Goal: Task Accomplishment & Management: Use online tool/utility

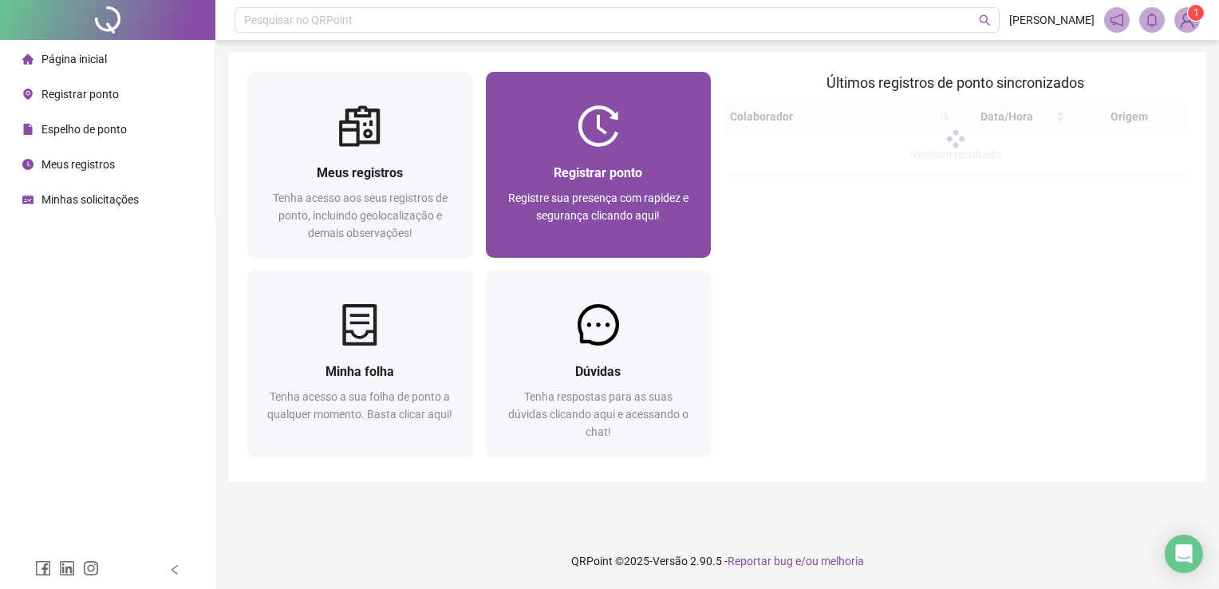
click at [661, 163] on div "Registrar ponto" at bounding box center [598, 173] width 187 height 20
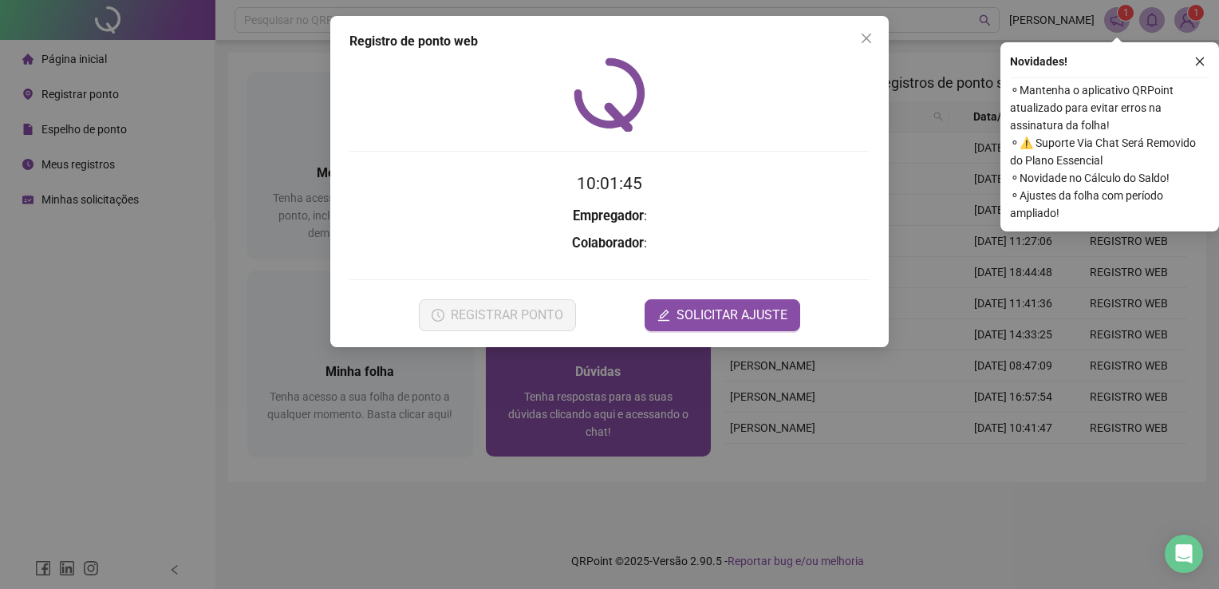
drag, startPoint x: 495, startPoint y: 433, endPoint x: 535, endPoint y: 353, distance: 90.3
click at [495, 434] on div "Registro de ponto web 10:01:45 Empregador : Colaborador : REGISTRAR PONTO SOLIC…" at bounding box center [609, 294] width 1219 height 589
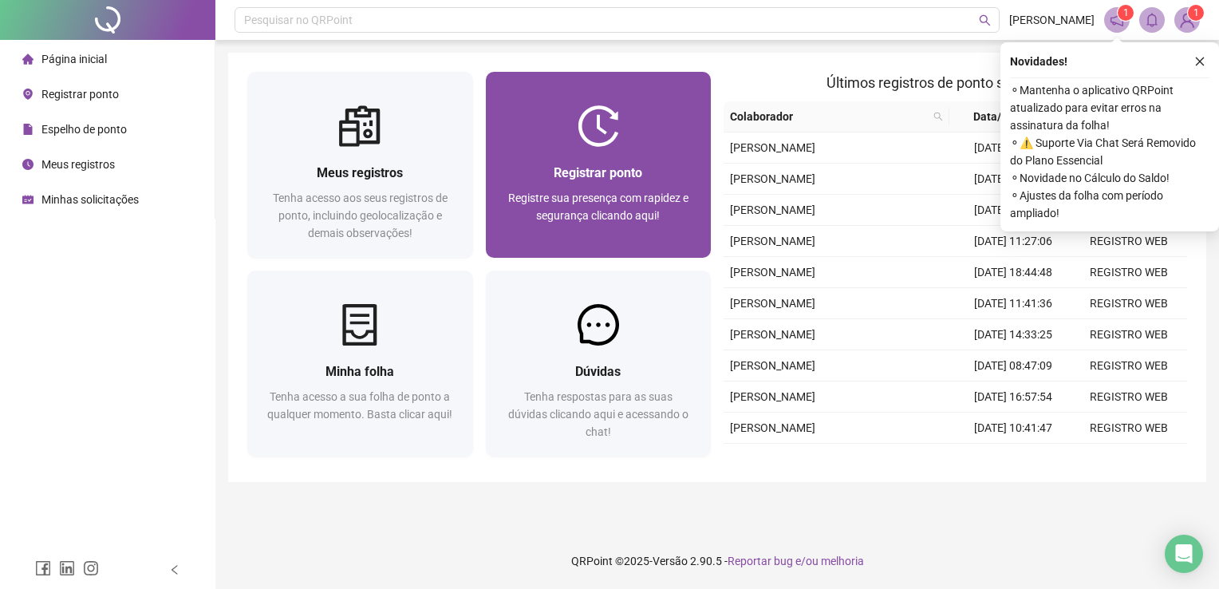
click at [616, 191] on span "Registre sua presença com rapidez e segurança clicando aqui!" at bounding box center [598, 206] width 180 height 30
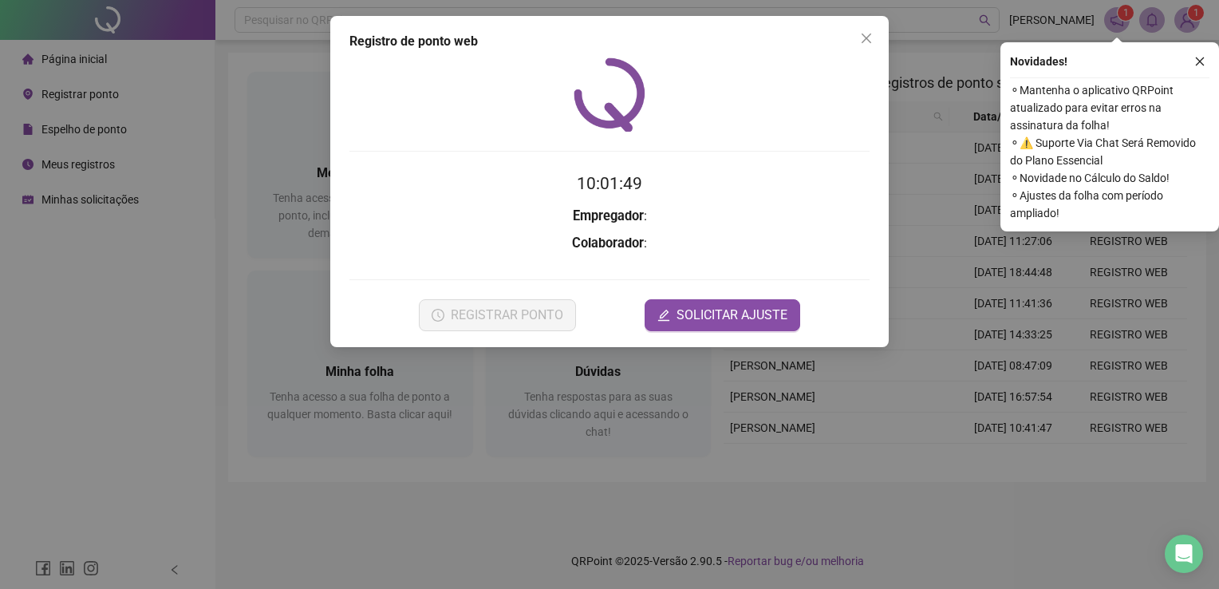
click at [480, 429] on div "Registro de ponto web 10:01:49 Empregador : Colaborador : REGISTRAR PONTO SOLIC…" at bounding box center [609, 294] width 1219 height 589
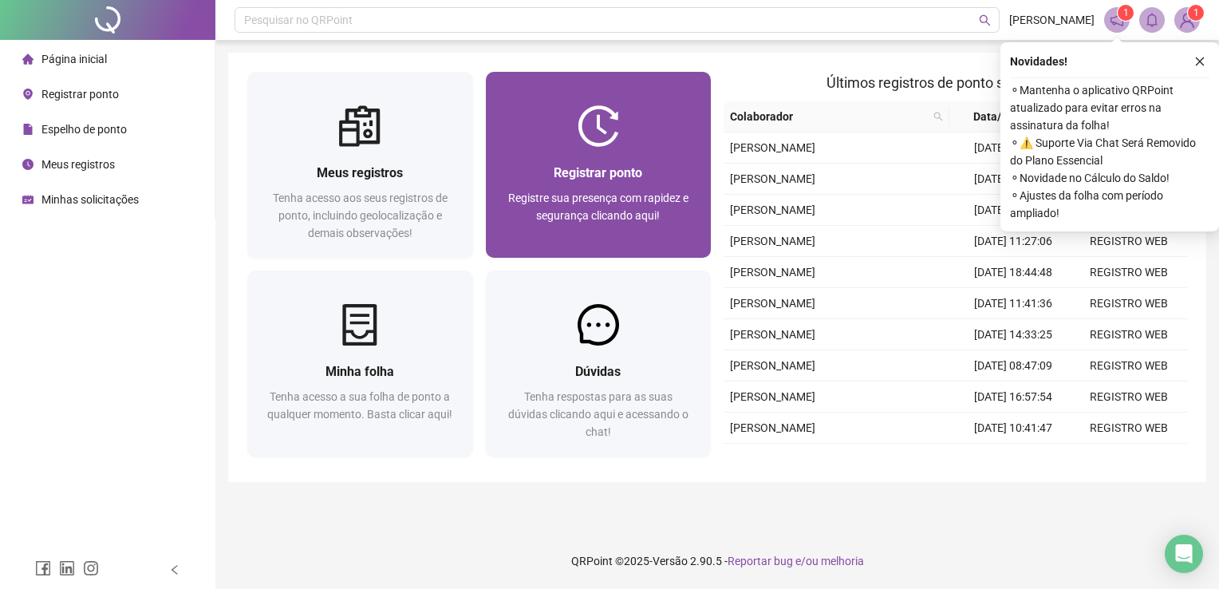
click at [546, 229] on div "Registre sua presença com rapidez e segurança clicando aqui!" at bounding box center [598, 215] width 187 height 53
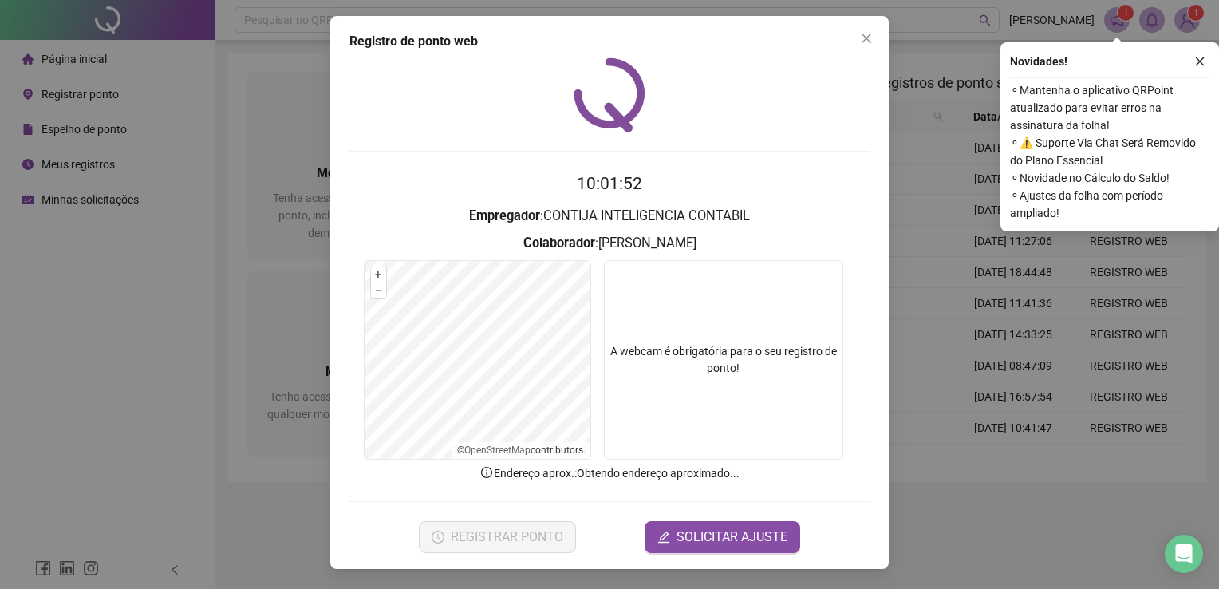
click at [584, 431] on div at bounding box center [478, 360] width 226 height 198
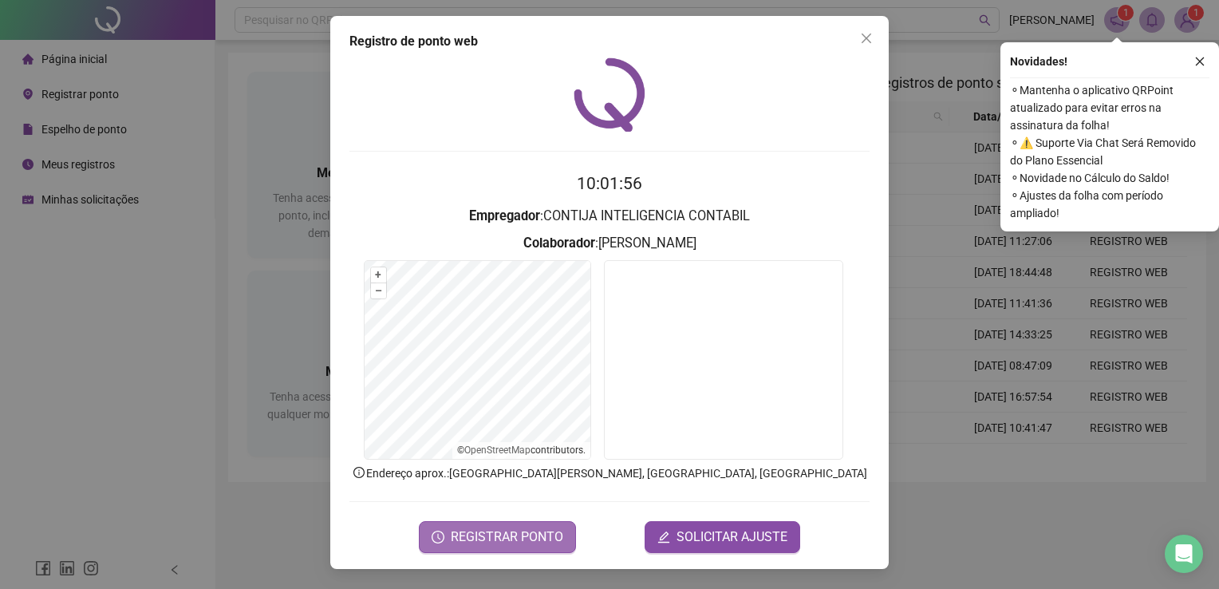
click at [526, 523] on button "REGISTRAR PONTO" at bounding box center [497, 537] width 157 height 32
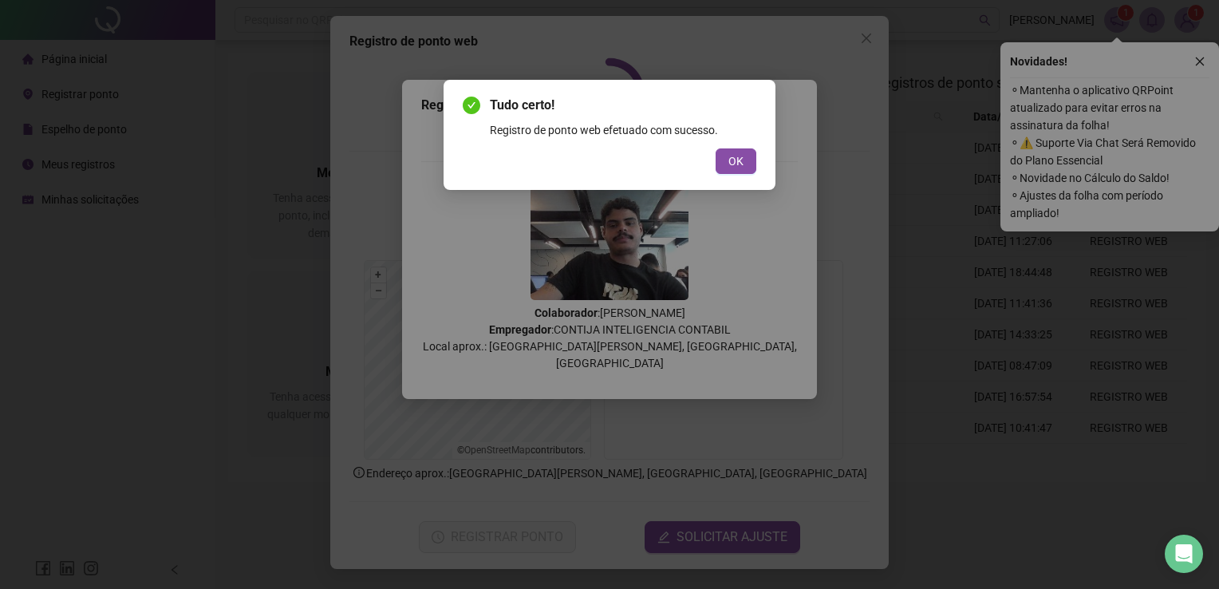
click at [763, 156] on div "Tudo certo! Registro de ponto web efetuado com sucesso. OK" at bounding box center [610, 135] width 332 height 110
click at [738, 158] on span "OK" at bounding box center [735, 161] width 15 height 18
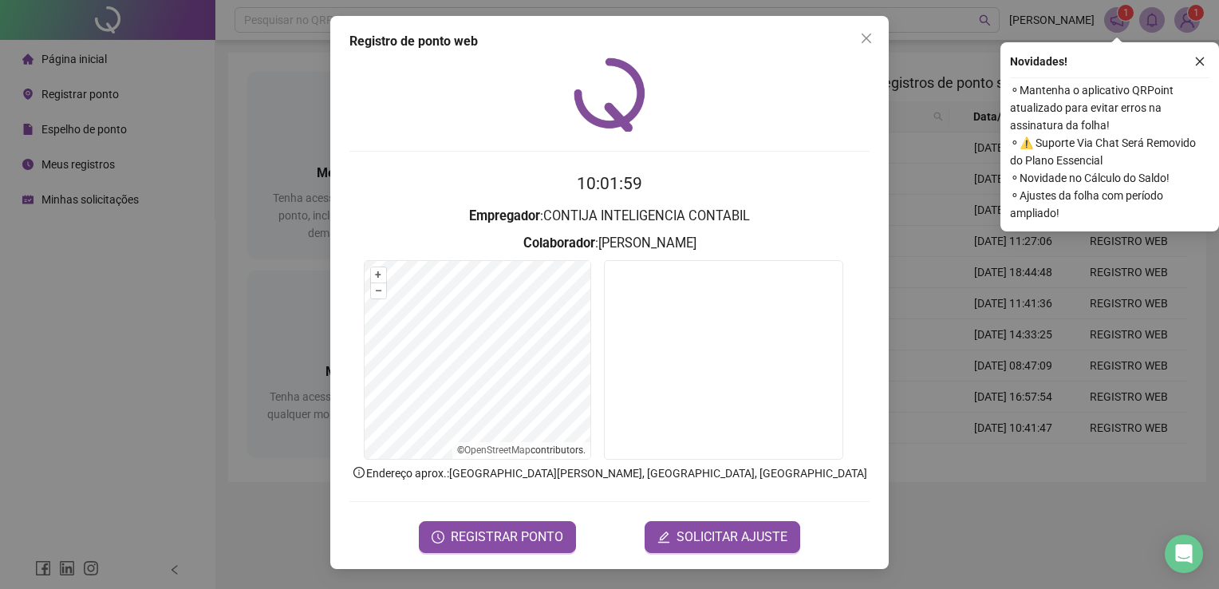
drag, startPoint x: 860, startPoint y: 43, endPoint x: 831, endPoint y: 49, distance: 29.4
click at [861, 42] on icon "close" at bounding box center [866, 38] width 13 height 13
